Goal: Obtain resource: Download file/media

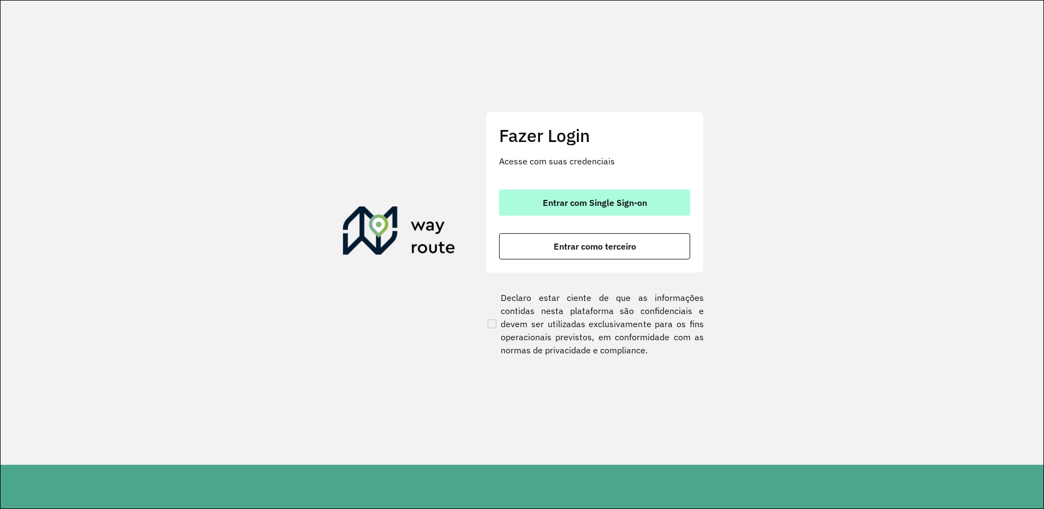
click at [541, 203] on button "Entrar com Single Sign-on" at bounding box center [594, 202] width 191 height 26
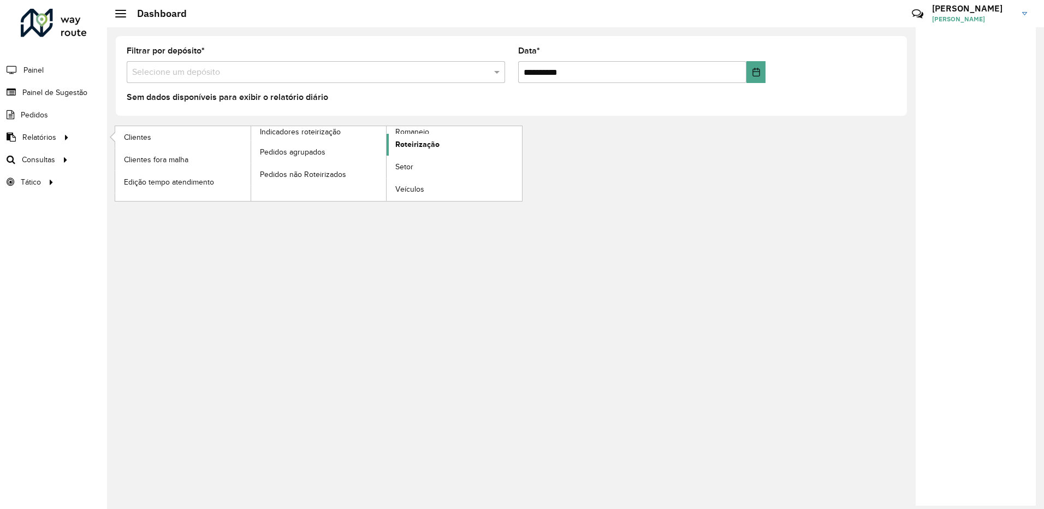
click at [429, 146] on span "Roteirização" at bounding box center [417, 144] width 44 height 11
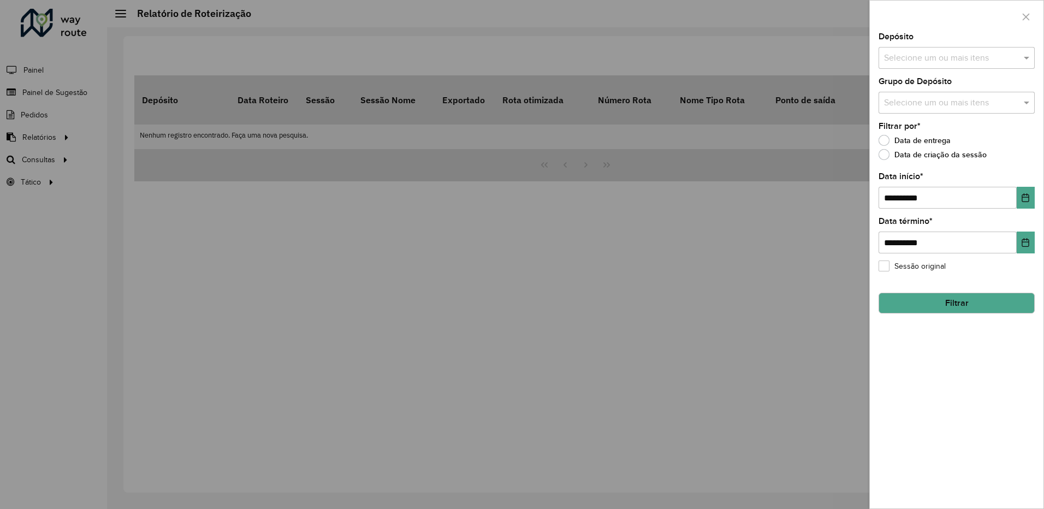
click at [587, 187] on div at bounding box center [522, 254] width 1044 height 509
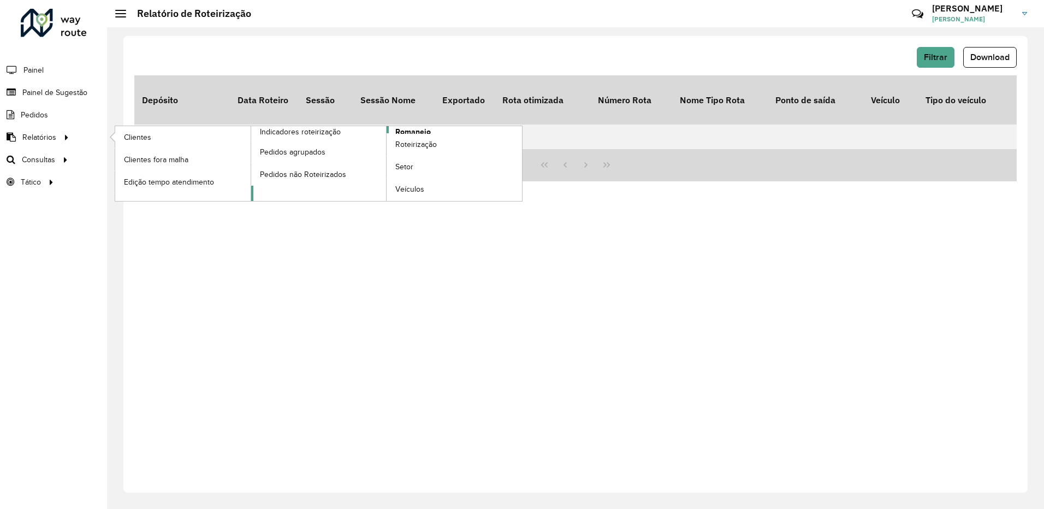
click at [429, 130] on span "Romaneio" at bounding box center [412, 131] width 35 height 11
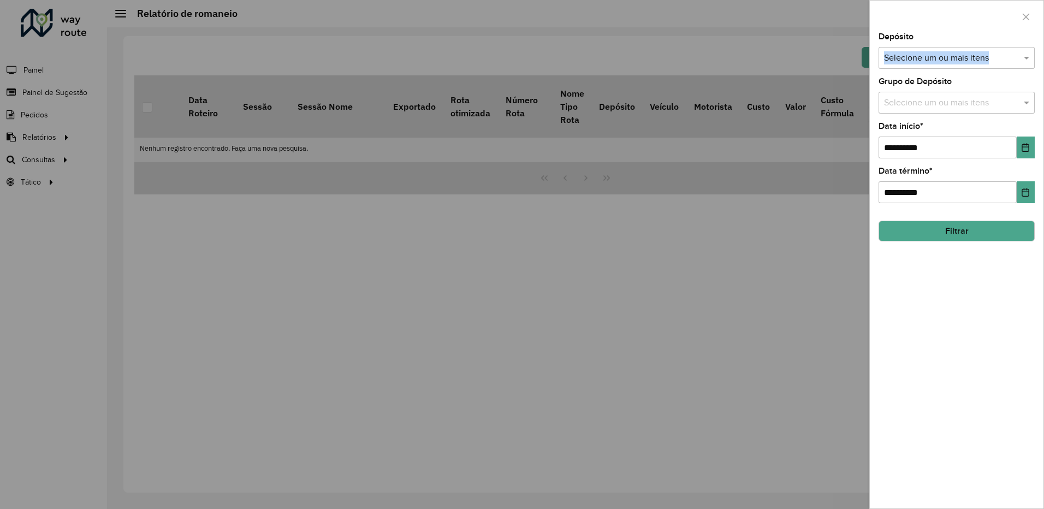
click at [978, 47] on div "Depósito Selecione um ou mais itens" at bounding box center [956, 51] width 156 height 36
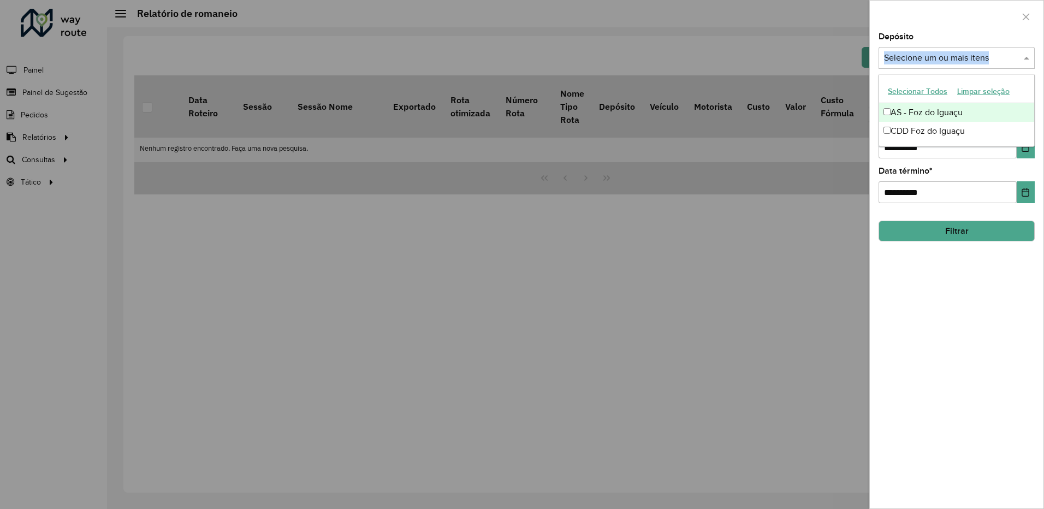
drag, startPoint x: 978, startPoint y: 47, endPoint x: 945, endPoint y: 57, distance: 34.4
click at [945, 57] on input "text" at bounding box center [951, 58] width 140 height 13
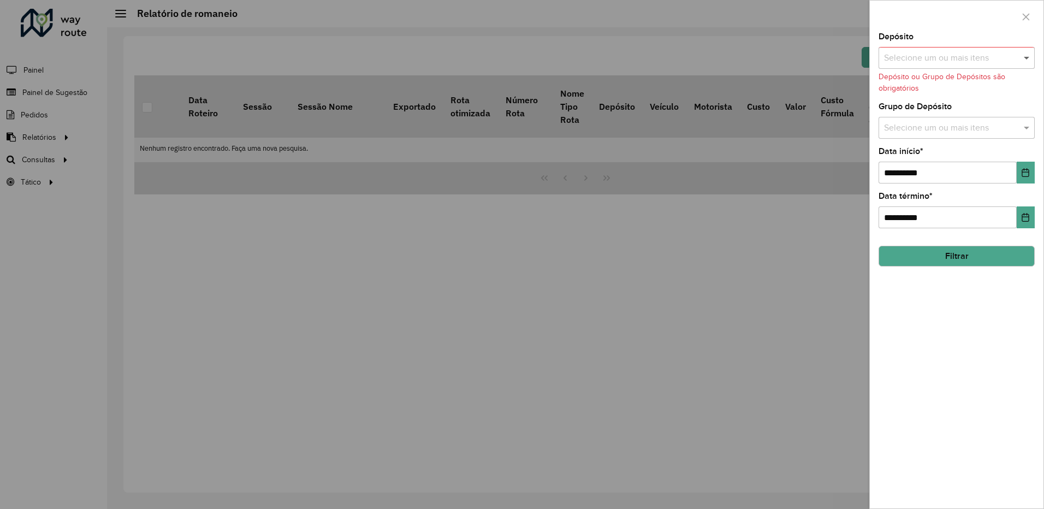
click at [1022, 60] on span at bounding box center [1028, 57] width 14 height 13
click at [1043, 54] on html "**********" at bounding box center [522, 254] width 1044 height 509
click at [1022, 57] on span at bounding box center [1028, 57] width 14 height 13
click at [943, 133] on div "CDD Foz do Iguaçu" at bounding box center [956, 131] width 155 height 19
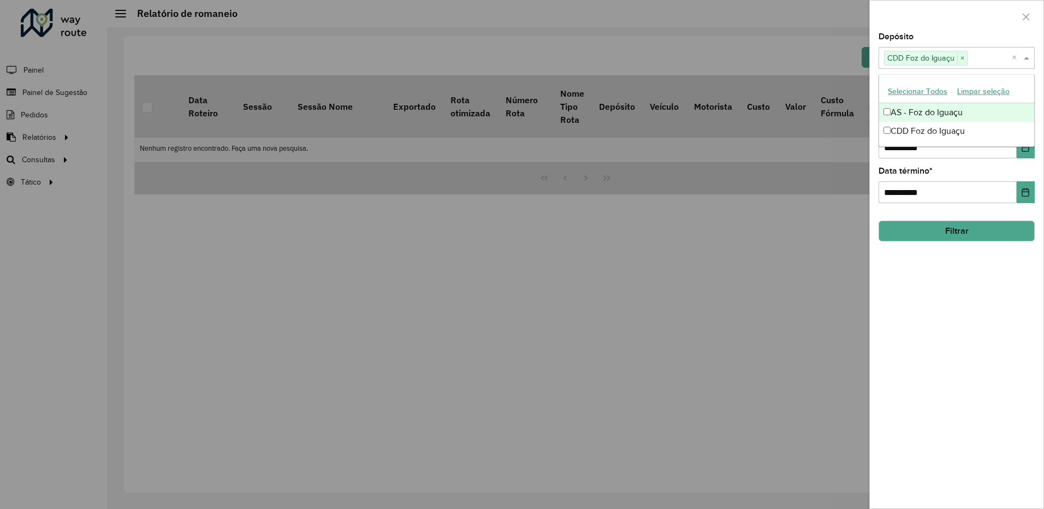
click at [918, 17] on div at bounding box center [957, 17] width 174 height 32
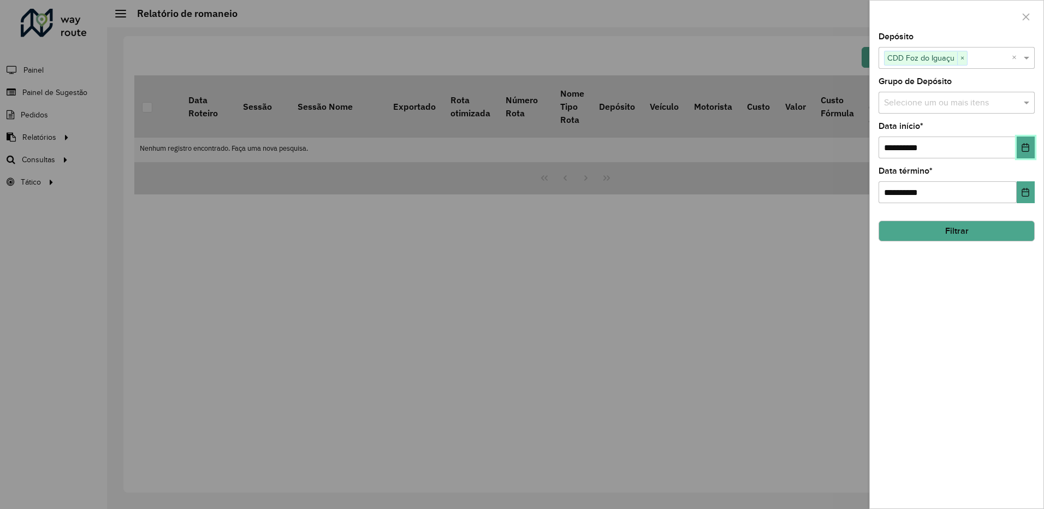
click at [1020, 151] on button "Choose Date" at bounding box center [1025, 147] width 18 height 22
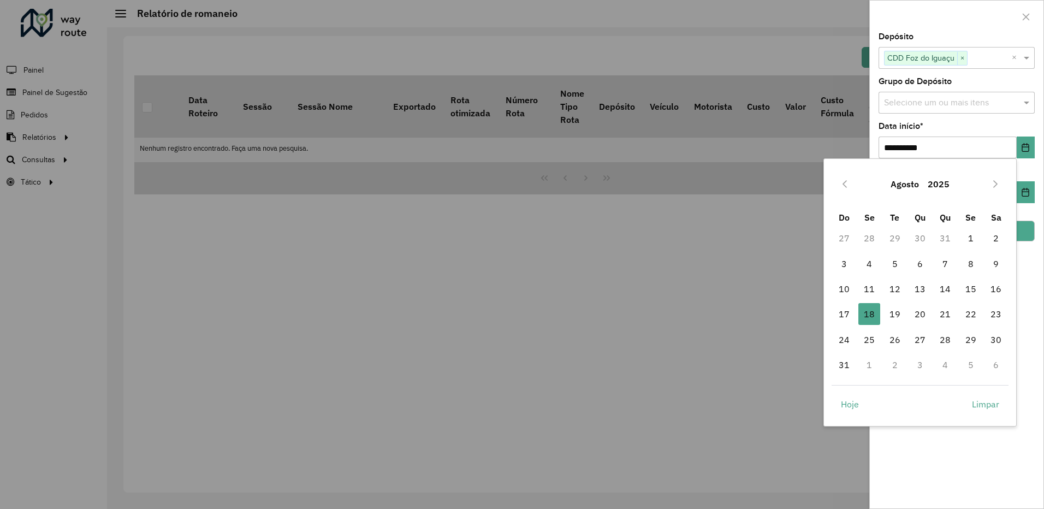
click at [857, 193] on div "Agosto 2025" at bounding box center [919, 183] width 177 height 35
click at [852, 189] on button "Previous Month" at bounding box center [844, 183] width 17 height 17
click at [889, 236] on span "1" at bounding box center [895, 238] width 22 height 22
type input "**********"
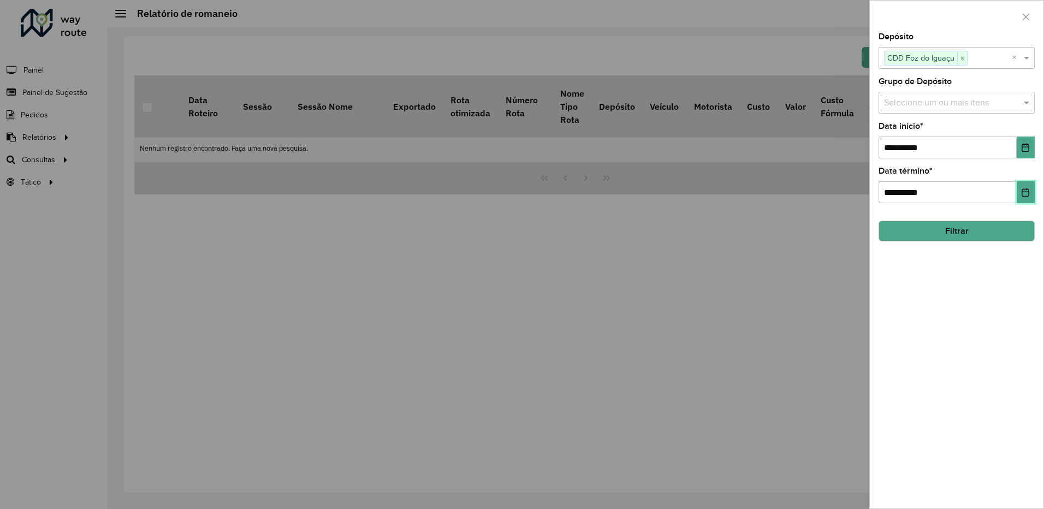
click at [1019, 191] on button "Choose Date" at bounding box center [1025, 192] width 18 height 22
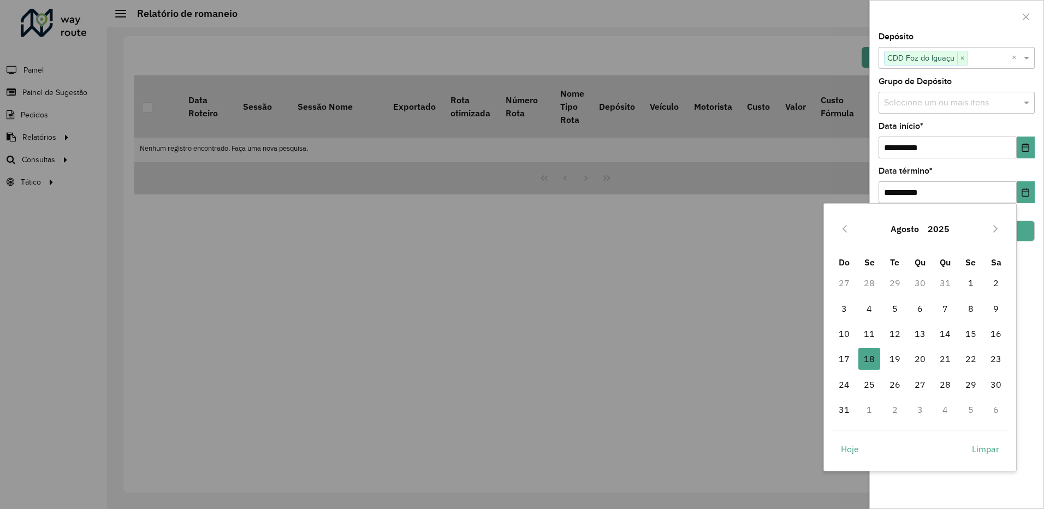
click at [951, 287] on td "31" at bounding box center [944, 282] width 25 height 25
click at [839, 229] on button "Previous Month" at bounding box center [844, 228] width 17 height 17
click at [947, 385] on span "31" at bounding box center [945, 384] width 22 height 22
type input "**********"
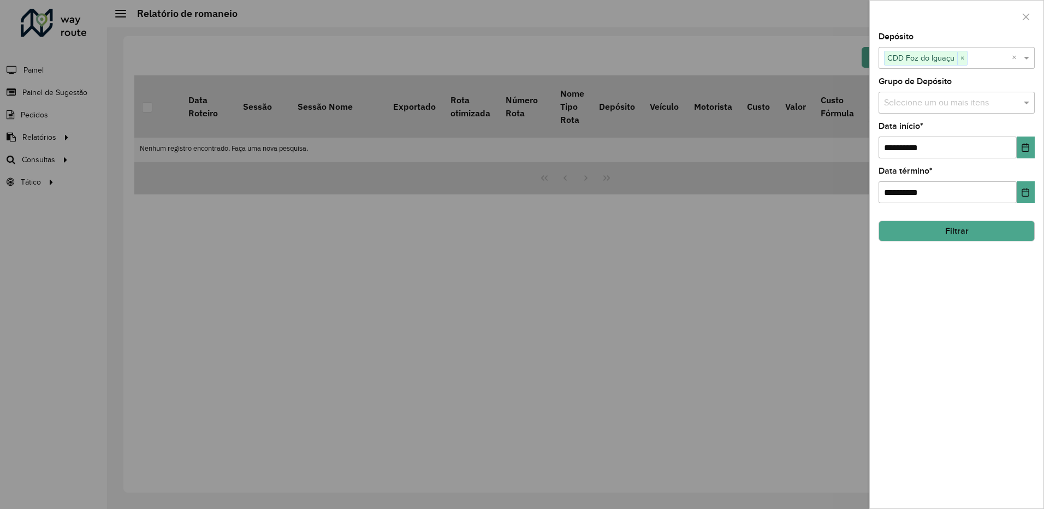
click at [970, 230] on button "Filtrar" at bounding box center [956, 231] width 156 height 21
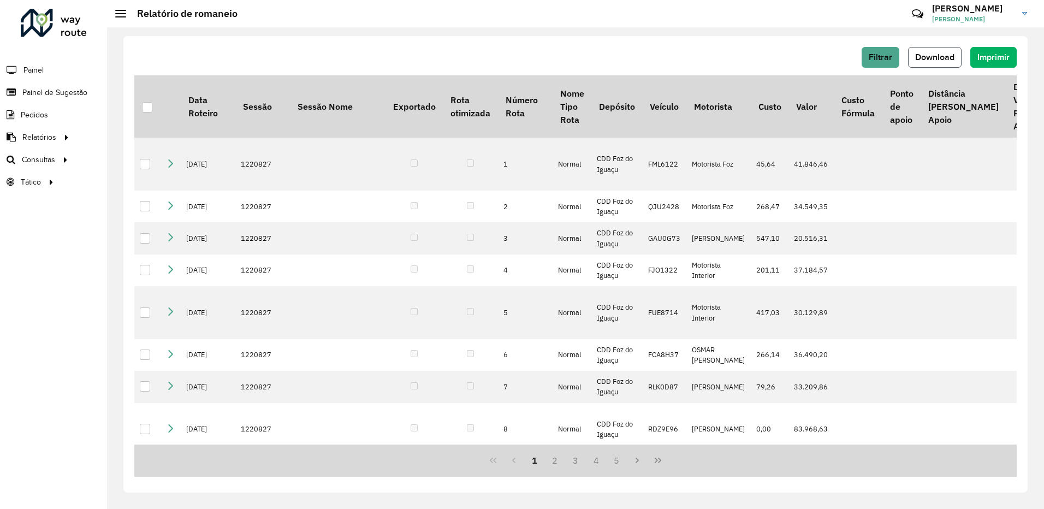
click at [943, 56] on span "Download" at bounding box center [934, 56] width 39 height 9
click at [711, 1] on hb-header "Relatório de romaneio Críticas? Dúvidas? Elogios? Sugestões? Entre em contato c…" at bounding box center [575, 13] width 937 height 27
click at [884, 55] on span "Filtrar" at bounding box center [880, 56] width 23 height 9
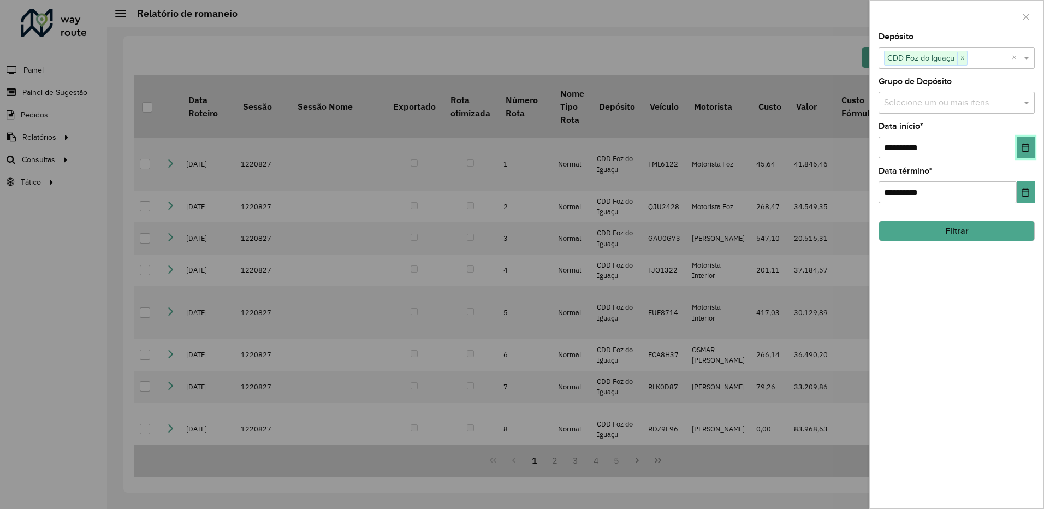
click at [1024, 147] on icon "Choose Date" at bounding box center [1025, 147] width 7 height 9
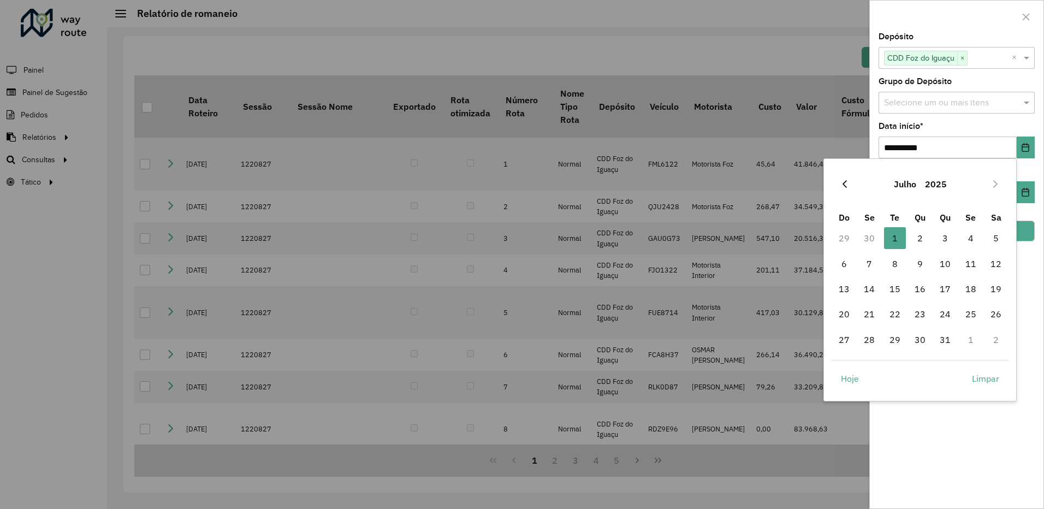
click at [843, 191] on button "Previous Month" at bounding box center [844, 183] width 17 height 17
click at [840, 236] on span "1" at bounding box center [844, 238] width 22 height 22
type input "**********"
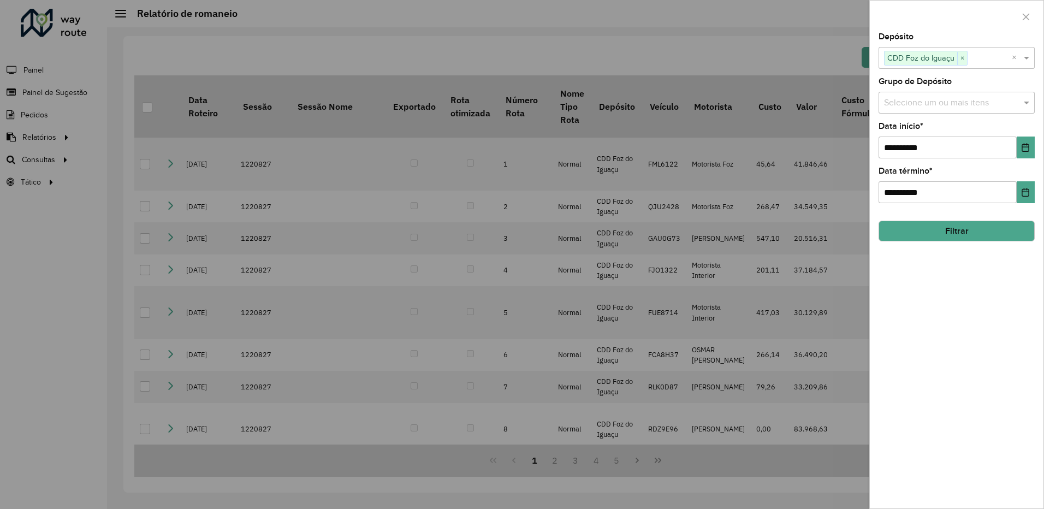
click at [1034, 194] on div "**********" at bounding box center [957, 270] width 174 height 475
click at [1014, 201] on input "**********" at bounding box center [947, 192] width 138 height 22
click at [1019, 199] on button "Choose Date" at bounding box center [1025, 192] width 18 height 22
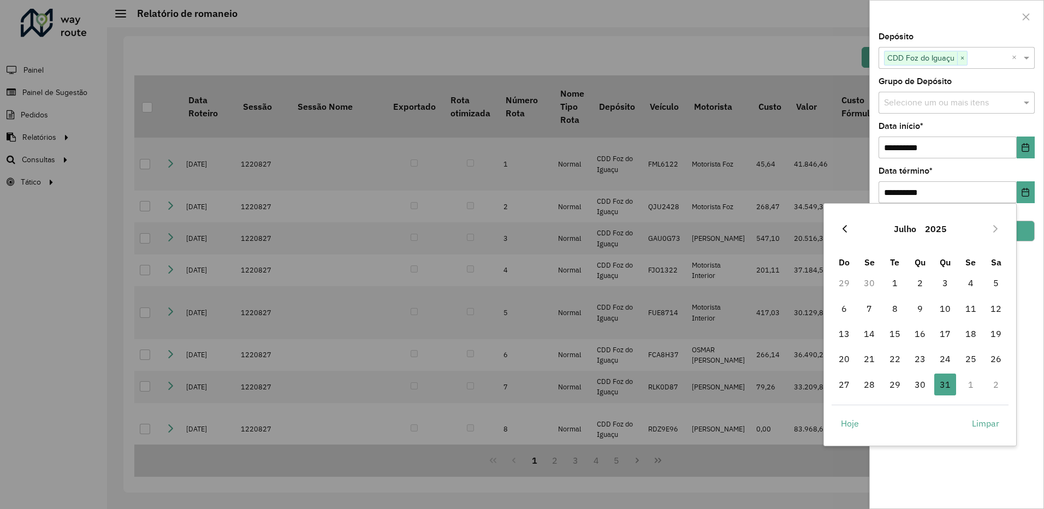
click at [850, 237] on button "Previous Month" at bounding box center [844, 228] width 17 height 17
click at [869, 384] on span "30" at bounding box center [869, 384] width 22 height 22
type input "**********"
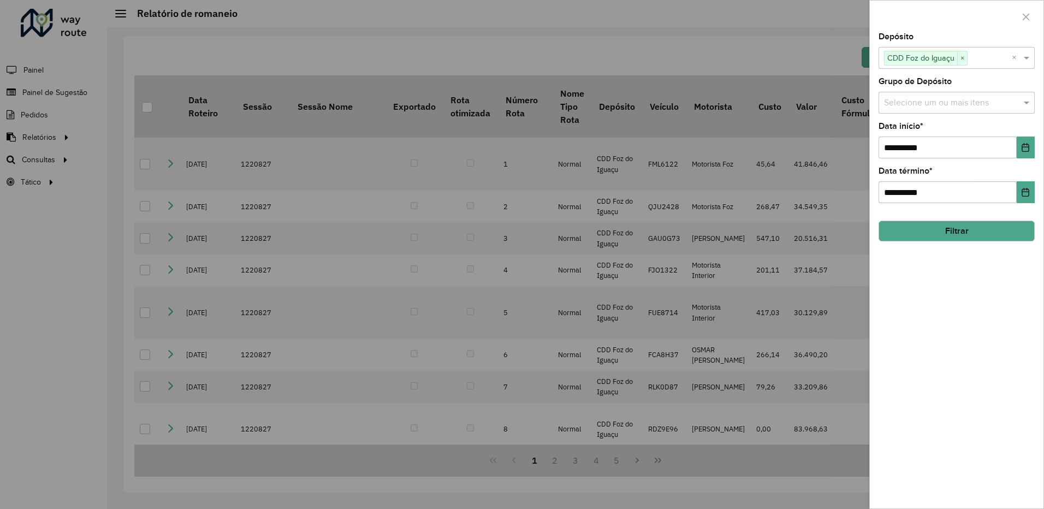
click at [977, 240] on button "Filtrar" at bounding box center [956, 231] width 156 height 21
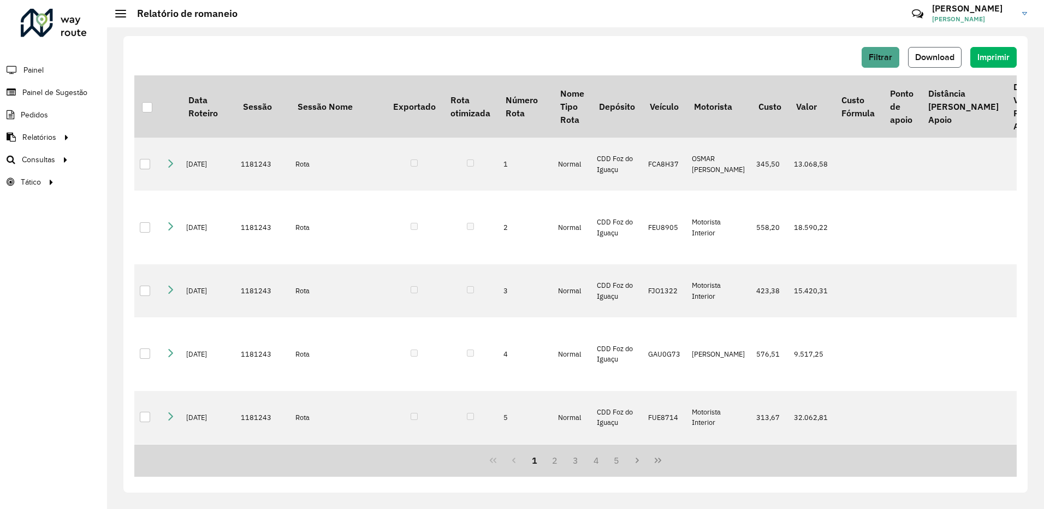
click at [935, 55] on span "Download" at bounding box center [934, 56] width 39 height 9
